Goal: Information Seeking & Learning: Learn about a topic

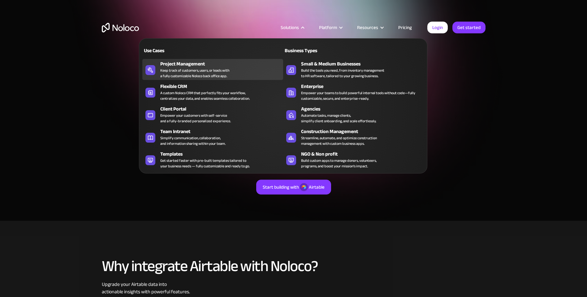
click at [174, 71] on div "Keep track of customers, users, or leads with a fully customizable Noloco back …" at bounding box center [194, 73] width 69 height 11
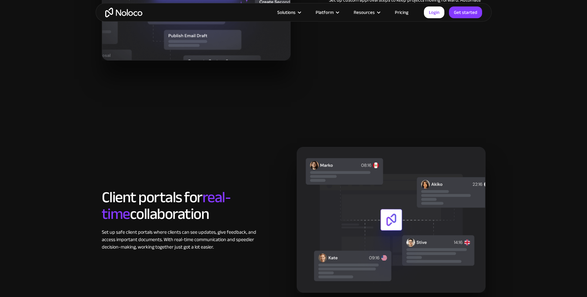
scroll to position [649, 0]
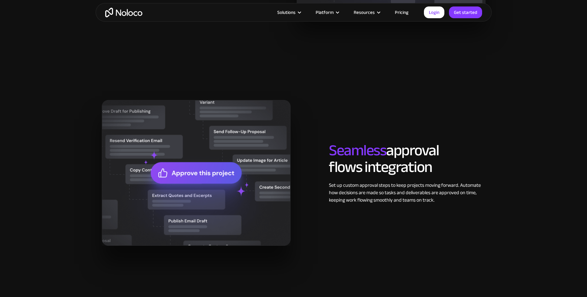
click at [406, 14] on link "Pricing" at bounding box center [401, 12] width 29 height 8
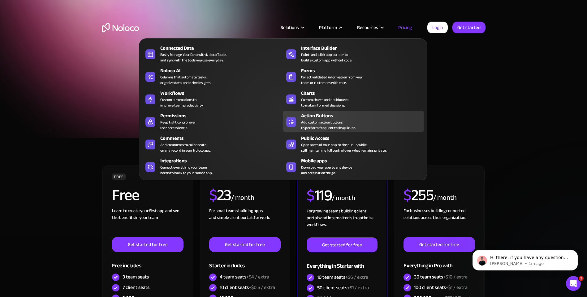
click at [321, 122] on div "Add custom action buttons to perform frequent tasks quicker." at bounding box center [328, 125] width 54 height 11
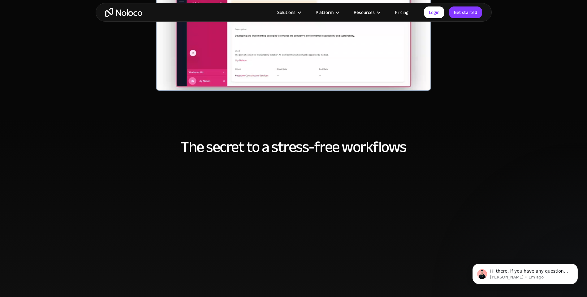
scroll to position [433, 0]
